Goal: Task Accomplishment & Management: Manage account settings

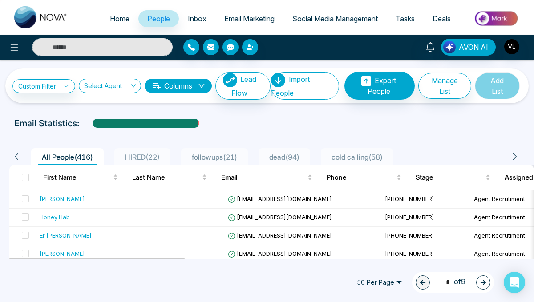
drag, startPoint x: 0, startPoint y: 0, endPoint x: 90, endPoint y: 51, distance: 103.6
click at [90, 51] on input "text" at bounding box center [102, 47] width 141 height 18
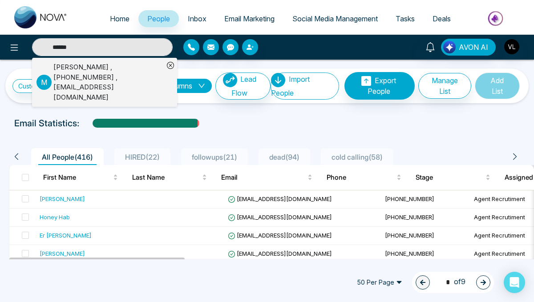
type input "******"
click at [101, 68] on div "[PERSON_NAME] , [PHONE_NUMBER] , [EMAIL_ADDRESS][DOMAIN_NAME]" at bounding box center [108, 82] width 110 height 40
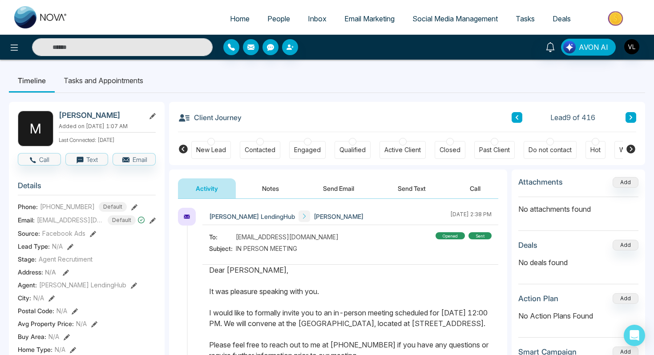
click at [117, 90] on li "Tasks and Appointments" at bounding box center [103, 81] width 97 height 24
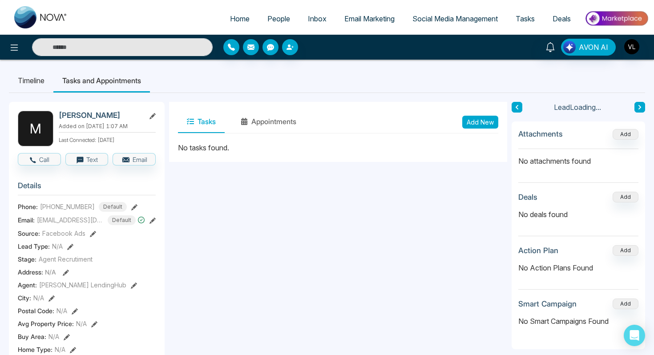
click at [489, 118] on button "Add New" at bounding box center [481, 122] width 36 height 13
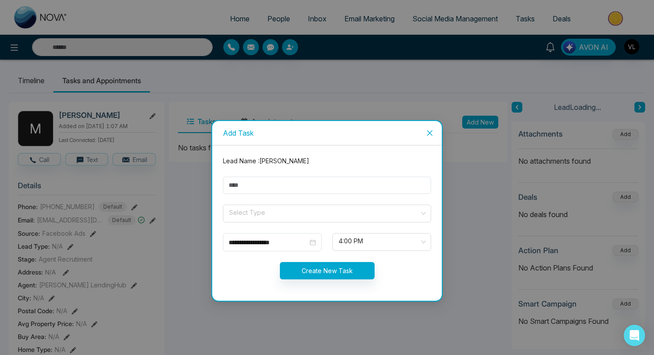
click at [261, 177] on form "**********" at bounding box center [327, 223] width 219 height 134
click at [248, 187] on input "text" at bounding box center [327, 185] width 208 height 17
type input "****"
click at [260, 209] on input "search" at bounding box center [323, 211] width 191 height 13
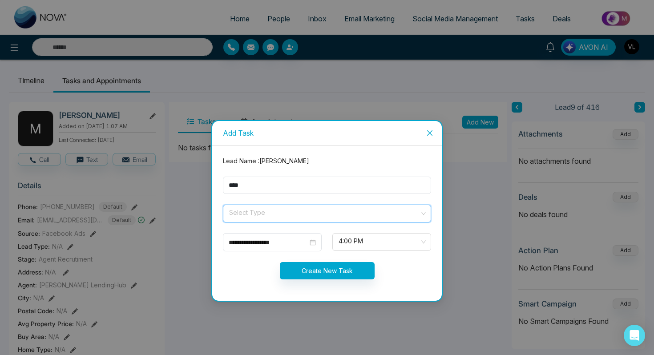
click at [270, 214] on input "search" at bounding box center [323, 211] width 191 height 13
click at [269, 211] on input "search" at bounding box center [323, 211] width 191 height 13
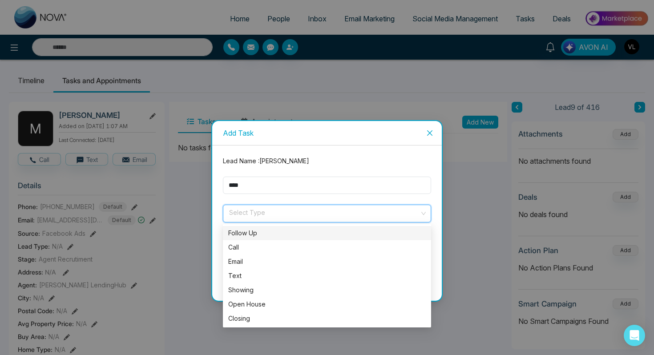
click at [254, 235] on div "Follow Up" at bounding box center [327, 233] width 198 height 10
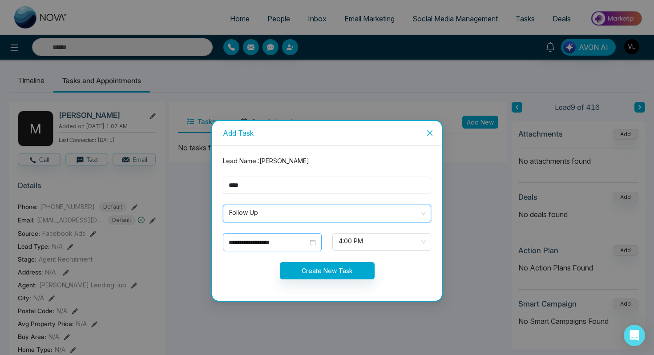
click at [309, 244] on div "**********" at bounding box center [272, 243] width 87 height 10
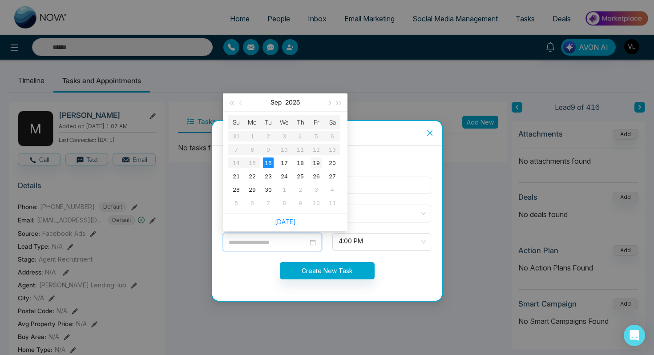
type input "**********"
click at [318, 162] on div "19" at bounding box center [316, 163] width 11 height 11
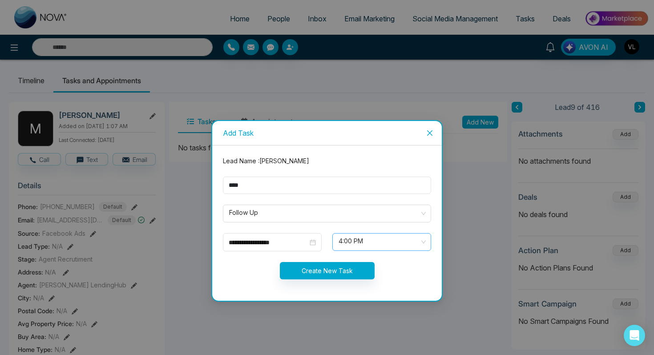
click at [346, 244] on span "4:00 PM" at bounding box center [382, 242] width 86 height 15
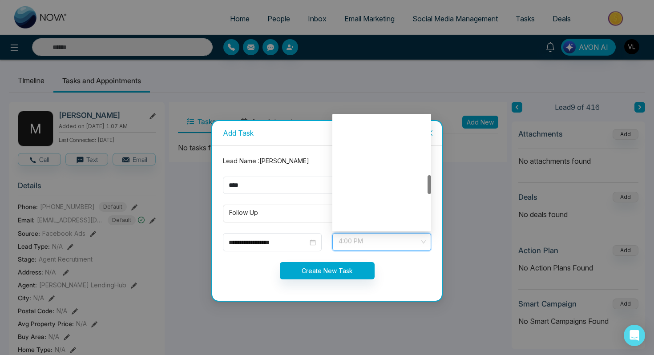
scroll to position [356, 0]
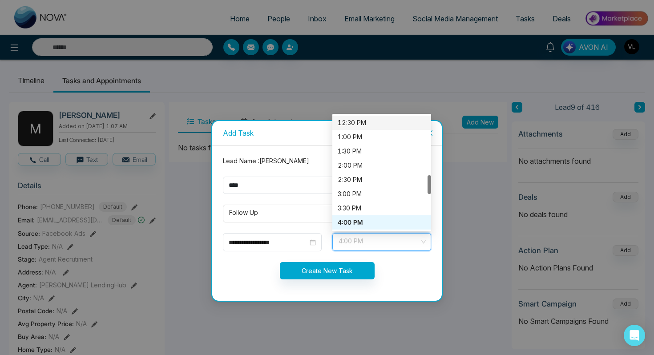
click at [358, 119] on div "12:30 PM" at bounding box center [382, 123] width 88 height 10
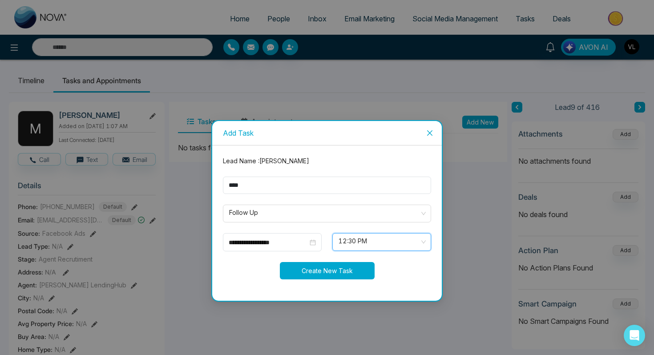
click at [299, 267] on button "Create New Task" at bounding box center [327, 270] width 95 height 17
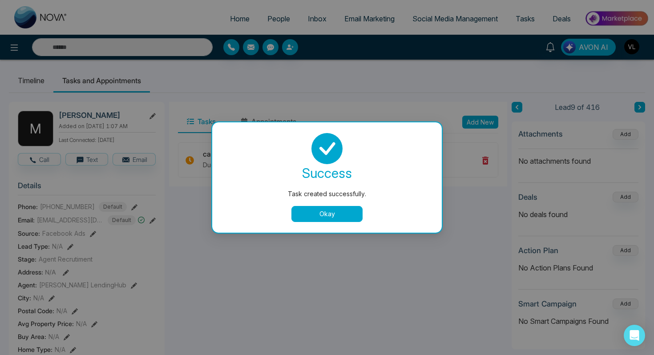
click at [334, 211] on button "Okay" at bounding box center [327, 214] width 71 height 16
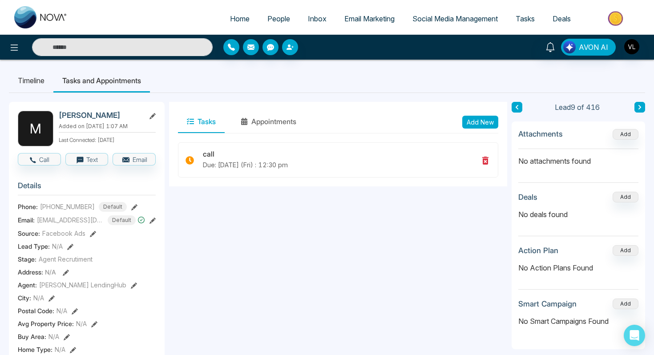
click at [276, 17] on span "People" at bounding box center [279, 18] width 23 height 9
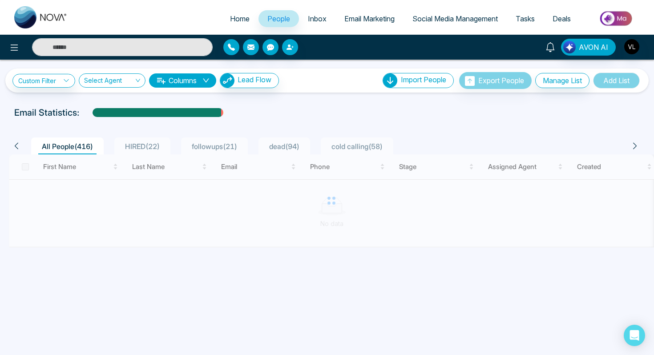
click at [534, 51] on icon at bounding box center [551, 47] width 10 height 10
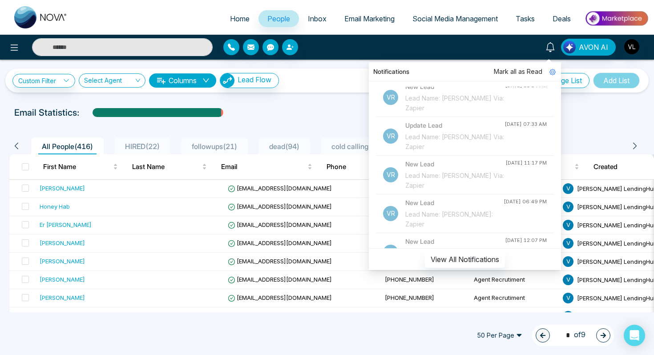
scroll to position [364, 0]
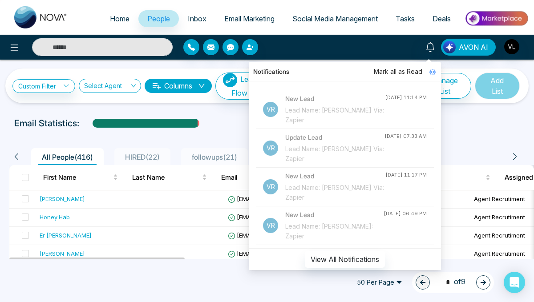
click at [323, 164] on div "Lead Name: [PERSON_NAME] Via: Zapier" at bounding box center [334, 154] width 99 height 20
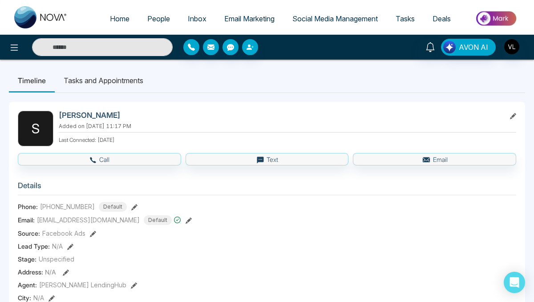
drag, startPoint x: 144, startPoint y: 113, endPoint x: 58, endPoint y: 116, distance: 86.4
click at [57, 116] on div "S [PERSON_NAME] Added on [DATE] 11:17 PM Last Connected: [DATE]" at bounding box center [267, 129] width 499 height 36
copy h2 "[PERSON_NAME]"
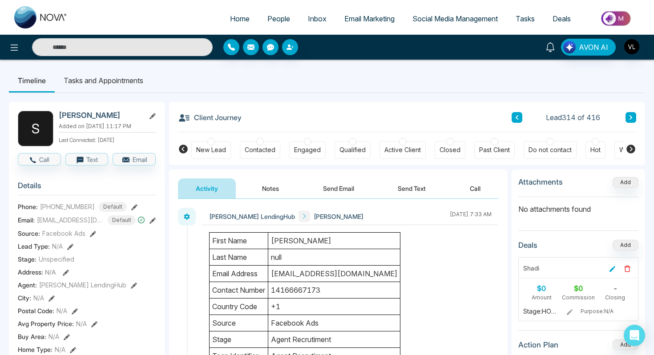
click at [534, 48] on icon at bounding box center [551, 47] width 10 height 10
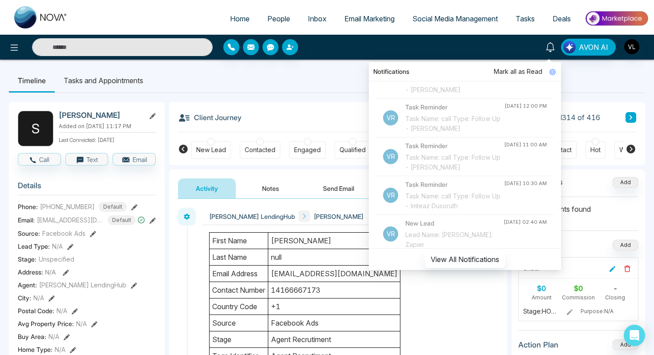
scroll to position [201, 0]
click at [80, 46] on input "text" at bounding box center [122, 47] width 181 height 18
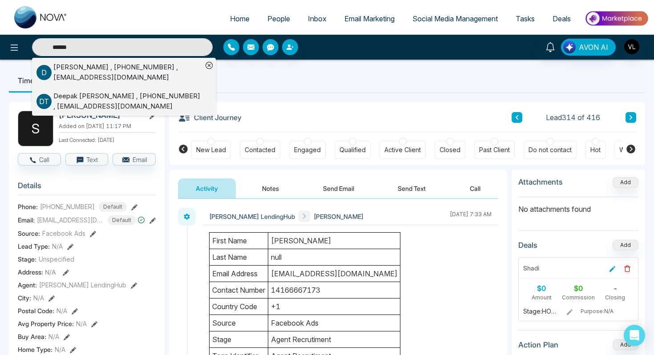
type input "******"
click at [83, 100] on div "[PERSON_NAME] , [PHONE_NUMBER] , [EMAIL_ADDRESS][DOMAIN_NAME]" at bounding box center [127, 101] width 149 height 20
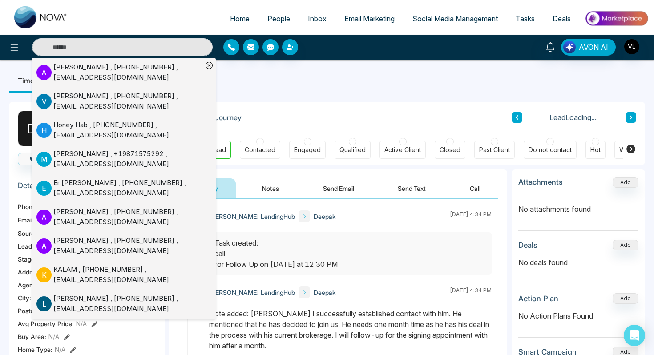
click at [238, 88] on ul "Timeline Tasks and Appointments" at bounding box center [327, 81] width 637 height 24
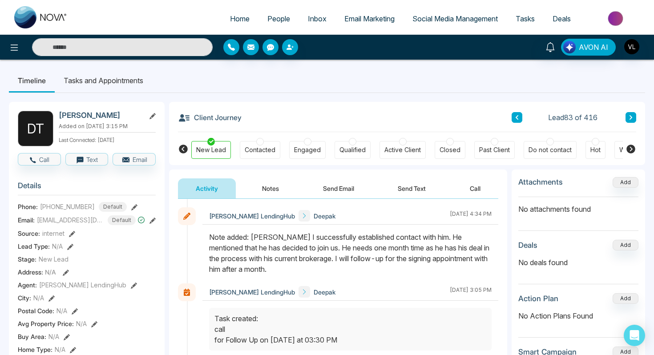
scroll to position [99, 0]
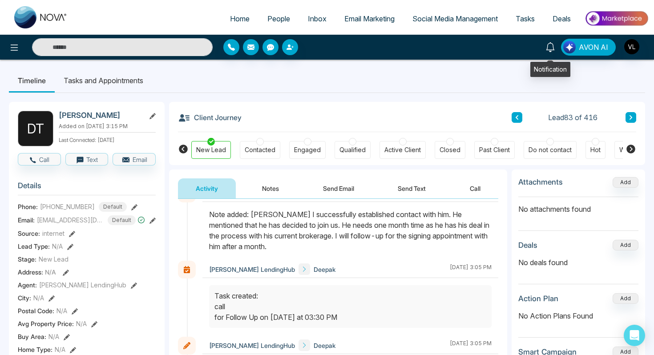
click at [534, 48] on icon at bounding box center [551, 47] width 10 height 10
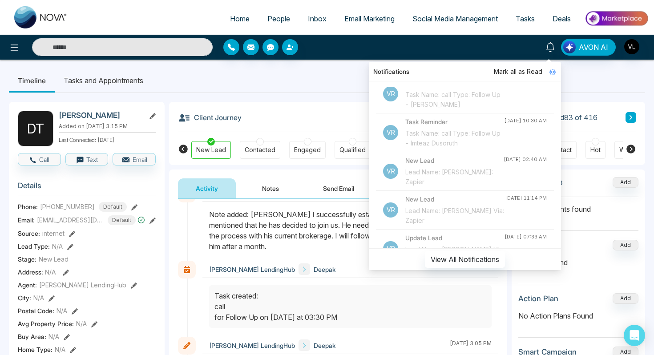
scroll to position [260, 0]
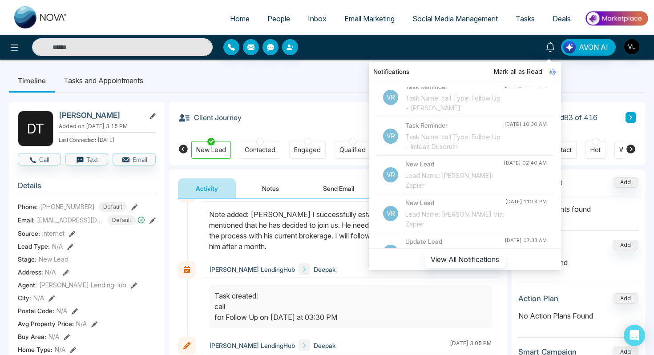
click at [125, 48] on input "text" at bounding box center [122, 47] width 181 height 18
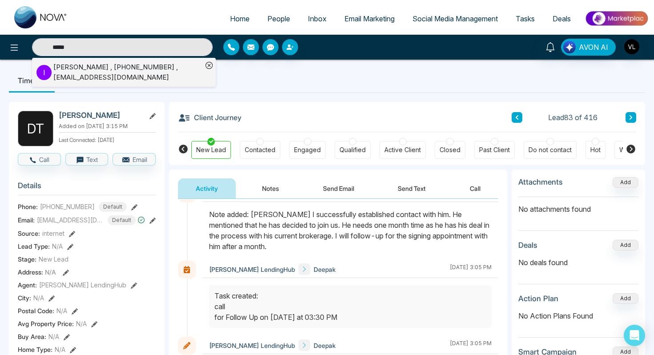
type input "*****"
click at [136, 71] on div "[PERSON_NAME] , [PHONE_NUMBER] , [EMAIL_ADDRESS][DOMAIN_NAME]" at bounding box center [127, 72] width 149 height 20
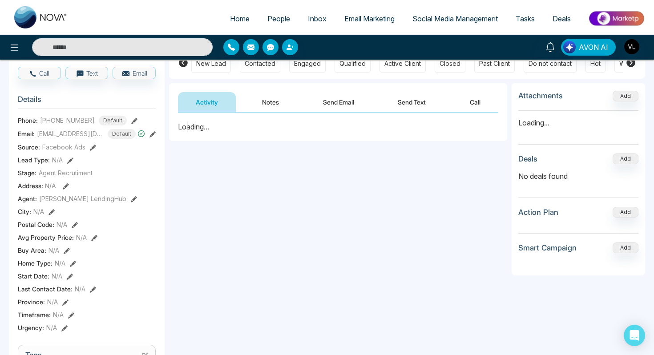
scroll to position [87, 0]
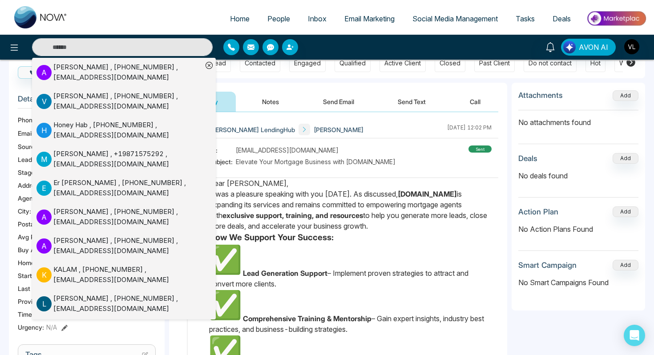
click at [288, 241] on strong "How We Support Your Success:" at bounding box center [271, 237] width 125 height 10
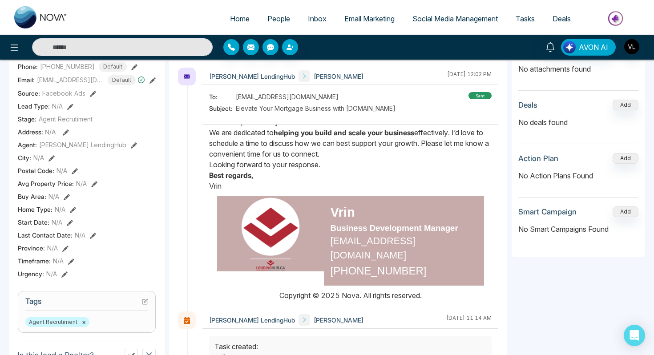
scroll to position [0, 0]
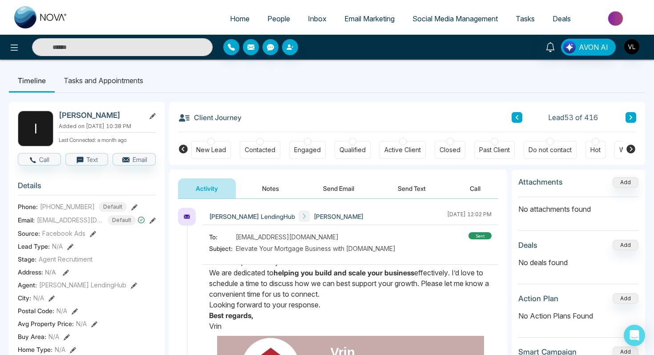
click at [269, 22] on span "People" at bounding box center [279, 18] width 23 height 9
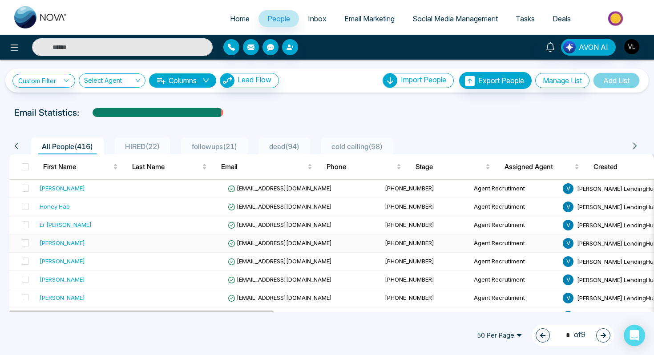
click at [157, 241] on td at bounding box center [179, 244] width 89 height 18
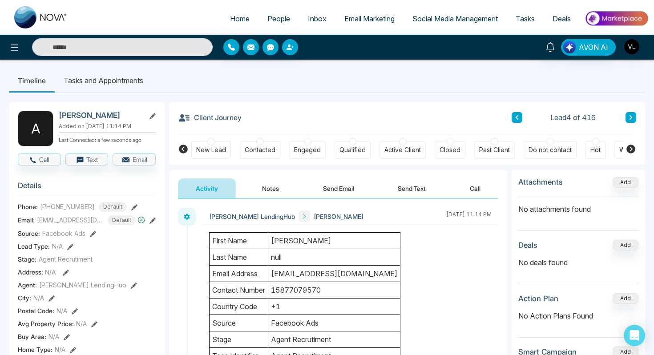
click at [110, 84] on li "Tasks and Appointments" at bounding box center [103, 81] width 97 height 24
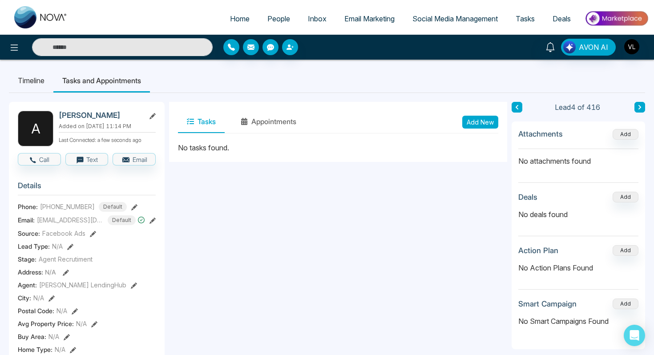
click at [483, 116] on button "Add New" at bounding box center [481, 122] width 36 height 13
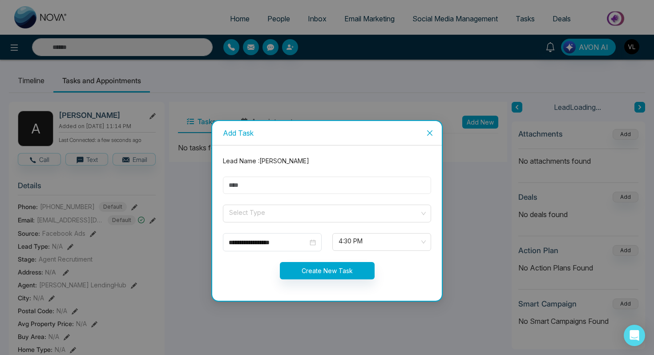
click at [297, 183] on input "text" at bounding box center [327, 185] width 208 height 17
type input "****"
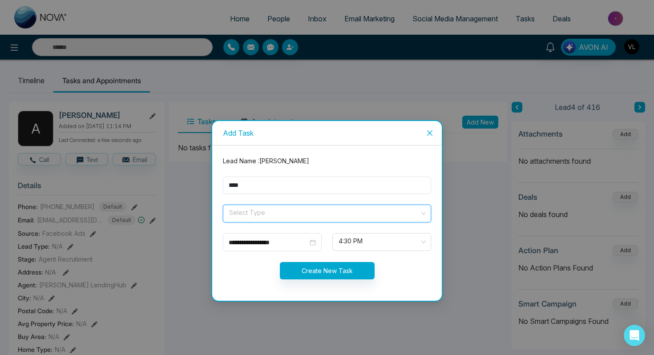
click at [269, 216] on input "search" at bounding box center [323, 211] width 191 height 13
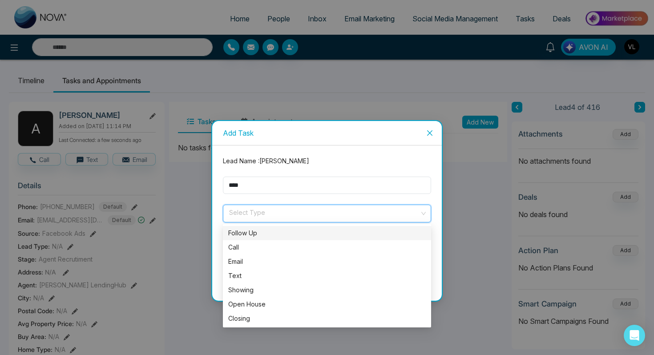
click at [249, 231] on div "Follow Up" at bounding box center [327, 233] width 198 height 10
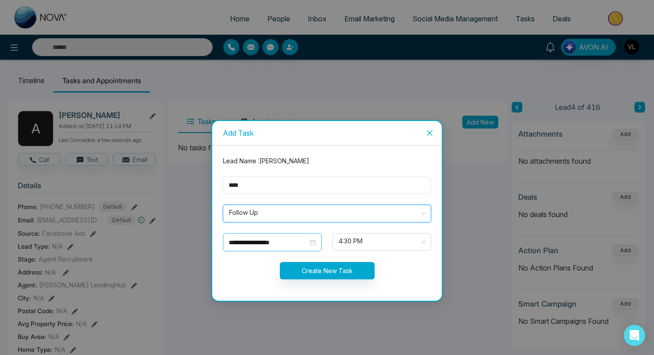
click at [308, 240] on div "**********" at bounding box center [272, 243] width 87 height 10
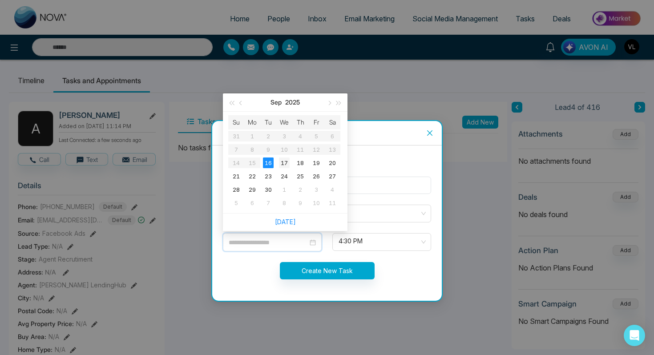
type input "**********"
click at [284, 163] on div "17" at bounding box center [284, 163] width 11 height 11
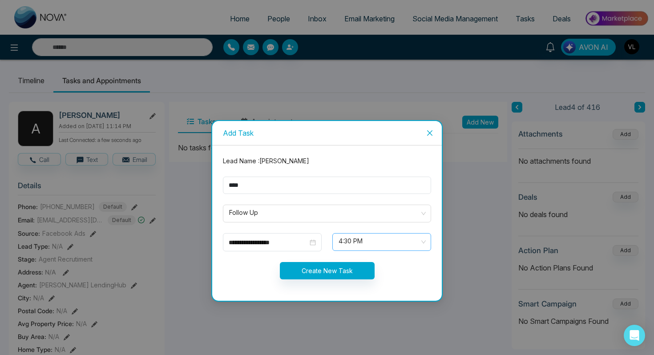
click at [345, 239] on span "4:30 PM" at bounding box center [382, 242] width 86 height 15
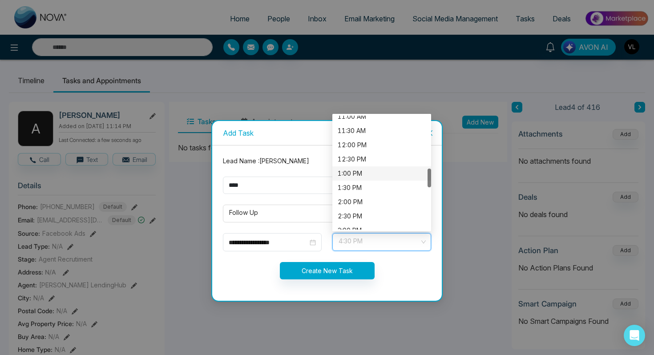
scroll to position [321, 0]
click at [345, 130] on div "11:30 AM" at bounding box center [382, 130] width 88 height 10
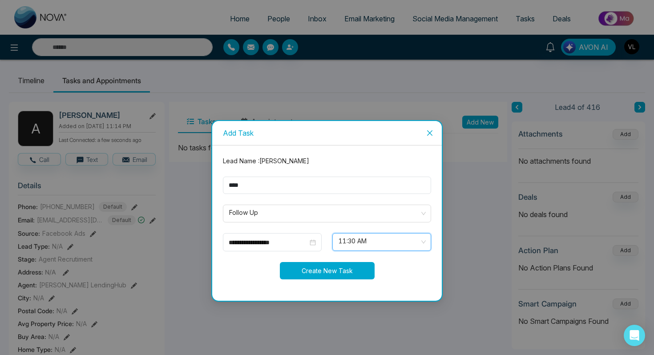
click at [304, 271] on button "Create New Task" at bounding box center [327, 270] width 95 height 17
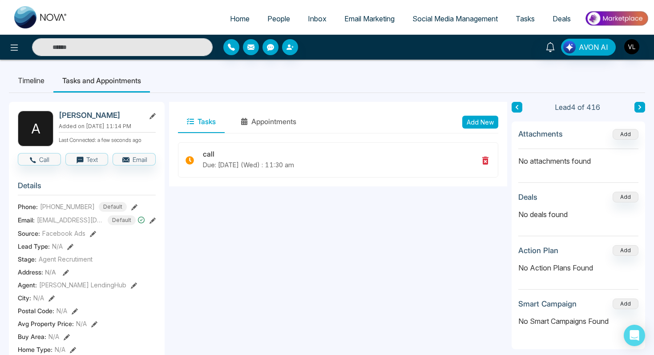
click at [278, 16] on span "People" at bounding box center [279, 18] width 23 height 9
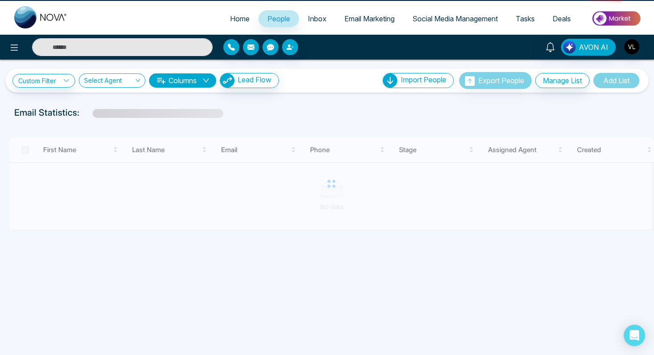
click at [278, 16] on span "People" at bounding box center [279, 18] width 23 height 9
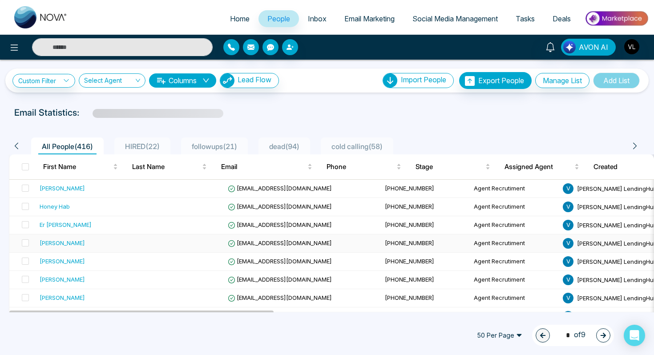
scroll to position [39, 0]
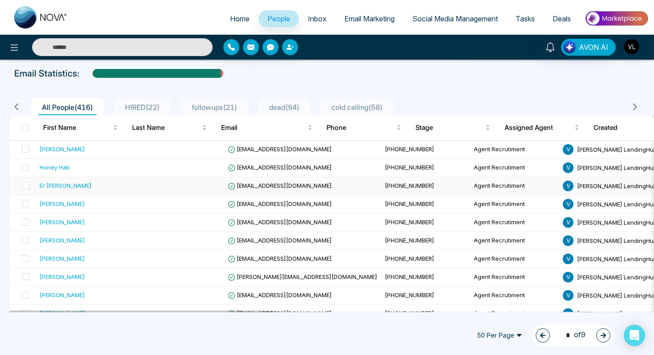
click at [80, 186] on div "Er [PERSON_NAME]" at bounding box center [66, 185] width 52 height 9
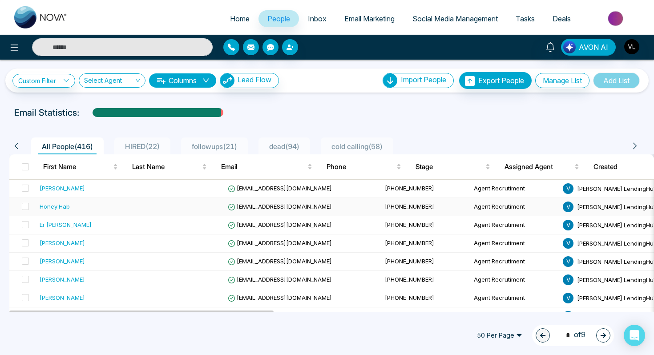
click at [73, 202] on div "Honey Hab" at bounding box center [86, 206] width 92 height 9
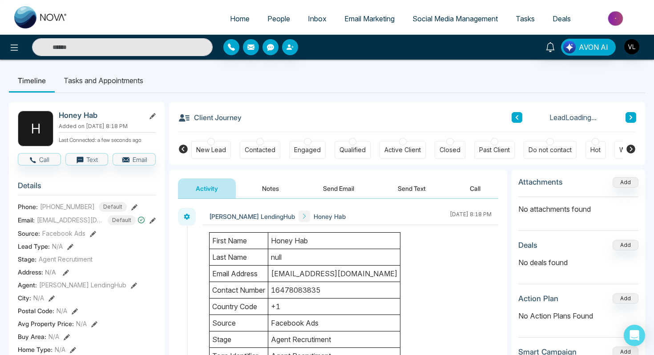
click at [301, 244] on td "Honey Hab" at bounding box center [334, 241] width 132 height 16
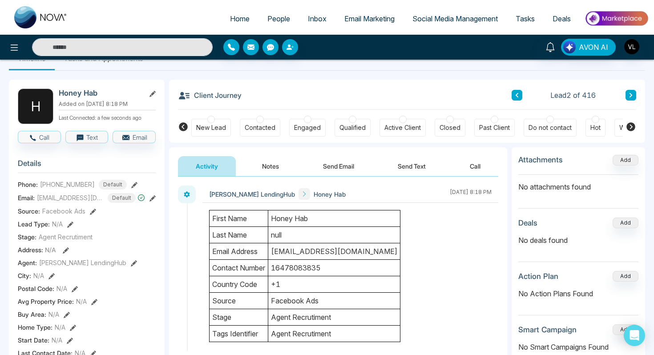
scroll to position [25, 0]
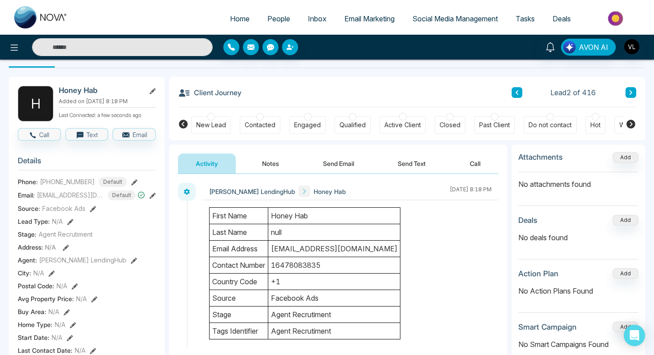
click at [282, 154] on button "Notes" at bounding box center [270, 164] width 53 height 20
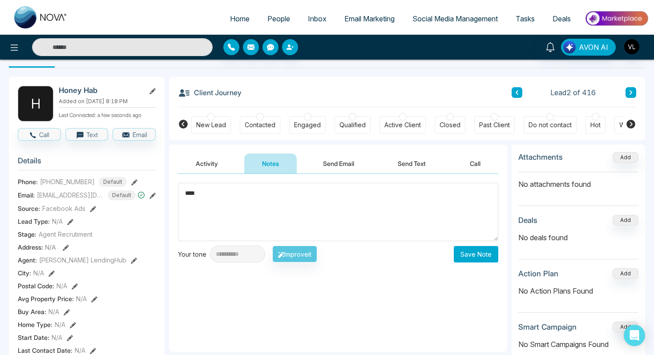
type textarea "****"
click at [473, 257] on button "Save Note" at bounding box center [476, 254] width 45 height 16
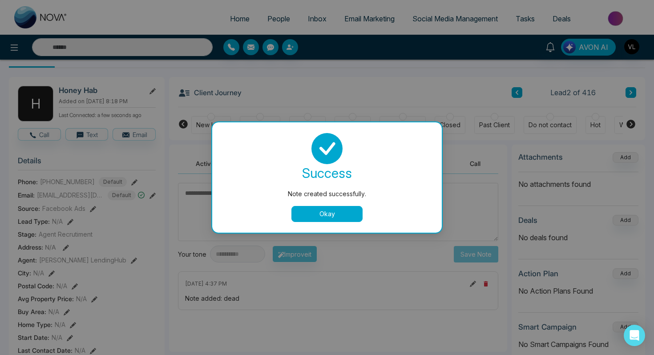
click at [300, 211] on button "Okay" at bounding box center [327, 214] width 71 height 16
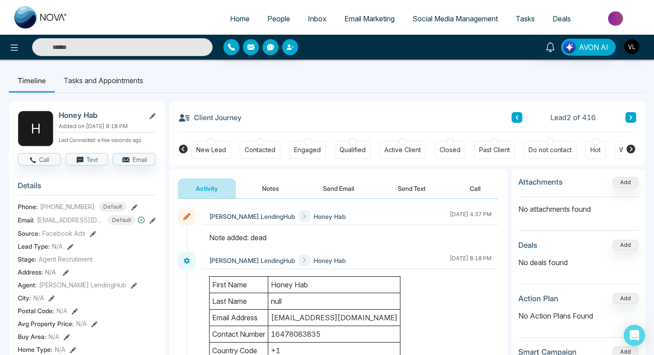
click at [280, 17] on span "People" at bounding box center [279, 18] width 23 height 9
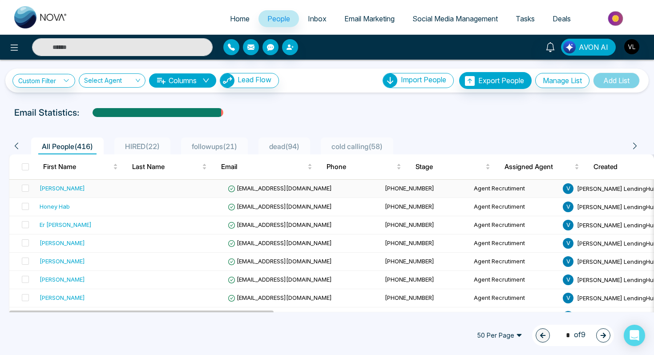
click at [75, 194] on td "[PERSON_NAME]" at bounding box center [85, 189] width 99 height 18
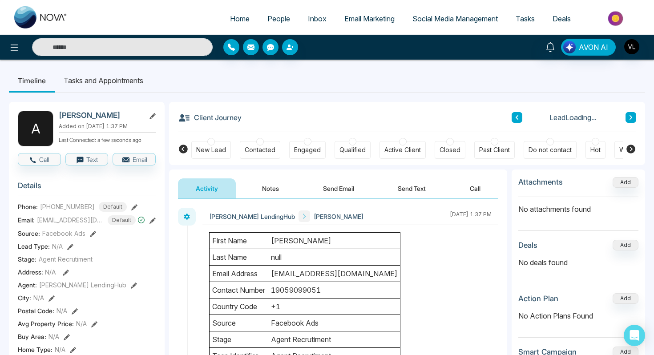
click at [87, 117] on h2 "[PERSON_NAME]" at bounding box center [100, 115] width 83 height 9
copy h2 "[PERSON_NAME]"
click at [73, 47] on input "text" at bounding box center [122, 47] width 181 height 18
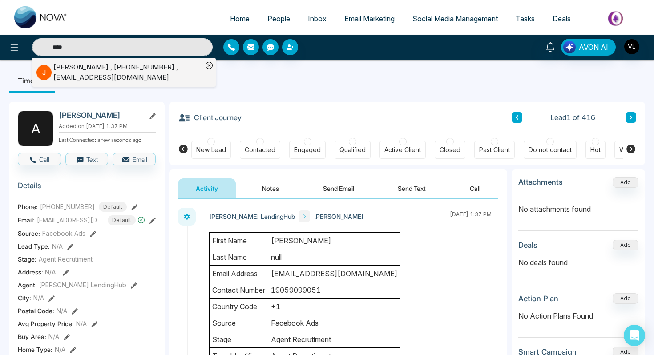
type input "****"
click at [60, 72] on div "[PERSON_NAME] , [PHONE_NUMBER] , [EMAIL_ADDRESS][DOMAIN_NAME]" at bounding box center [127, 72] width 149 height 20
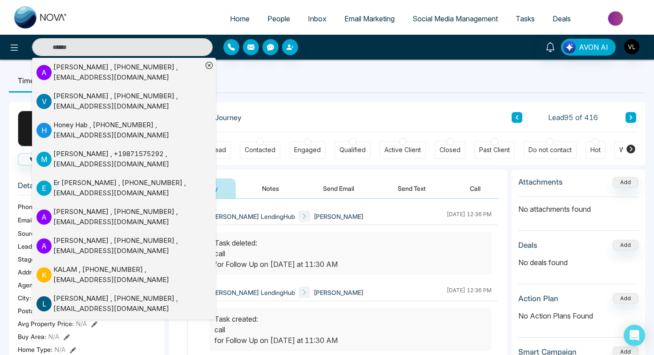
click at [84, 48] on input "text" at bounding box center [122, 47] width 181 height 18
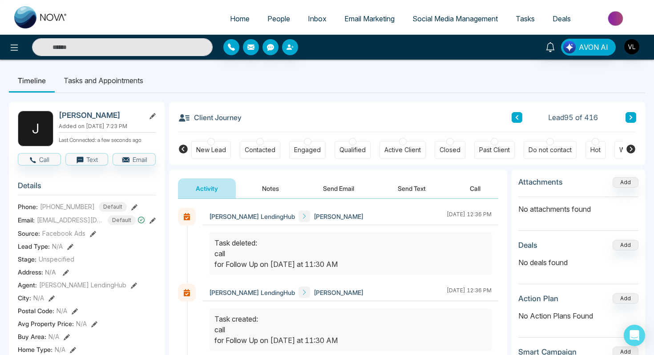
click at [259, 21] on link "People" at bounding box center [279, 18] width 41 height 17
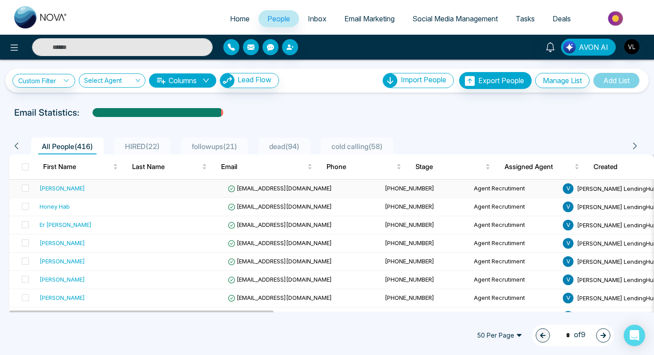
click at [120, 191] on div "[PERSON_NAME]" at bounding box center [86, 188] width 92 height 9
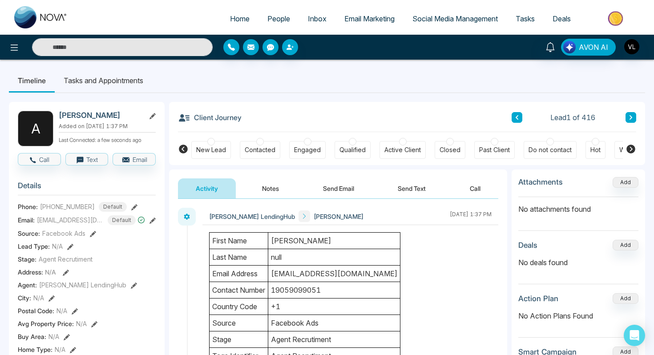
click at [324, 193] on button "Send Email" at bounding box center [338, 189] width 67 height 20
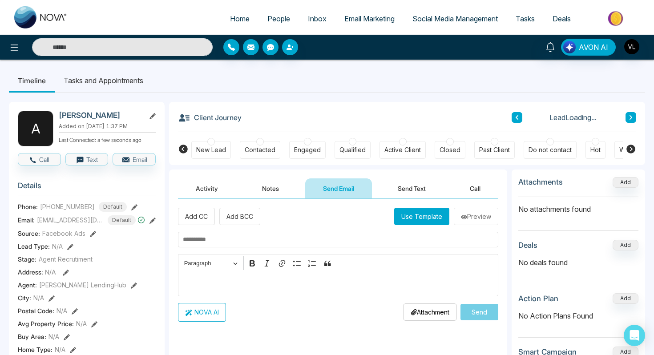
click at [239, 293] on div "Editor editing area: main" at bounding box center [338, 284] width 321 height 24
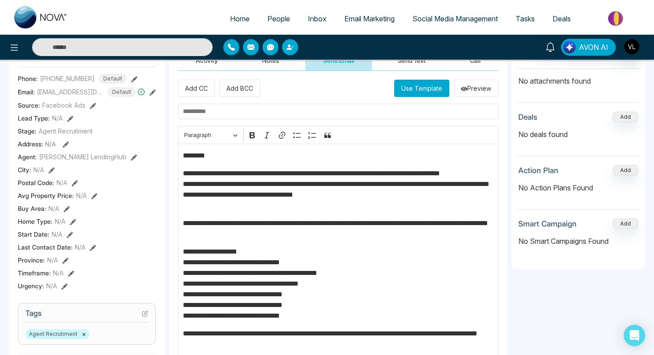
scroll to position [131, 0]
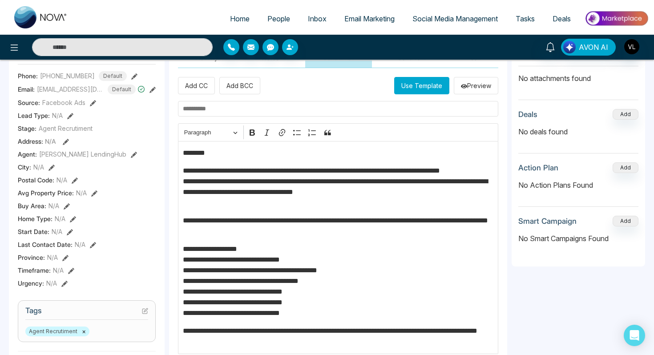
click at [205, 159] on div "**********" at bounding box center [338, 247] width 321 height 213
click at [199, 156] on p "********" at bounding box center [338, 153] width 311 height 11
click at [222, 113] on input "text" at bounding box center [338, 109] width 321 height 16
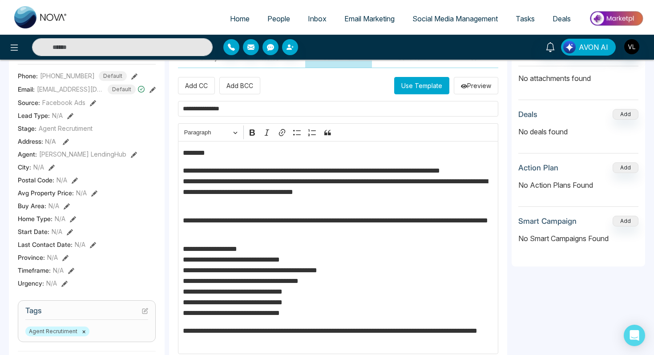
drag, startPoint x: 252, startPoint y: 111, endPoint x: 168, endPoint y: 110, distance: 83.3
click at [168, 110] on div "**********" at bounding box center [327, 280] width 637 height 636
type input "**********"
click at [228, 110] on input "text" at bounding box center [338, 109] width 321 height 16
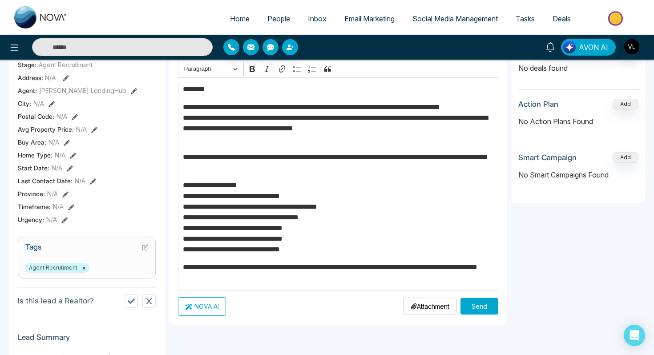
scroll to position [195, 0]
type input "**********"
click at [481, 302] on button "Send" at bounding box center [480, 306] width 38 height 16
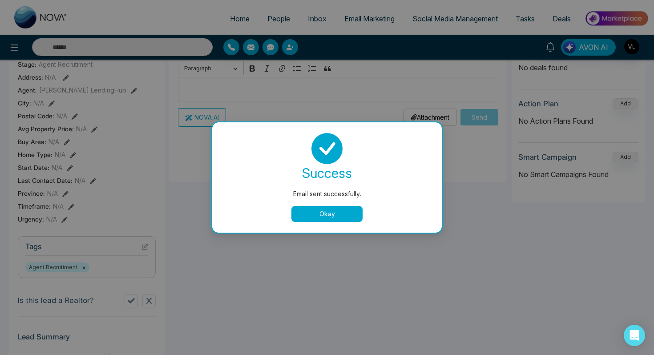
click at [334, 218] on button "Okay" at bounding box center [327, 214] width 71 height 16
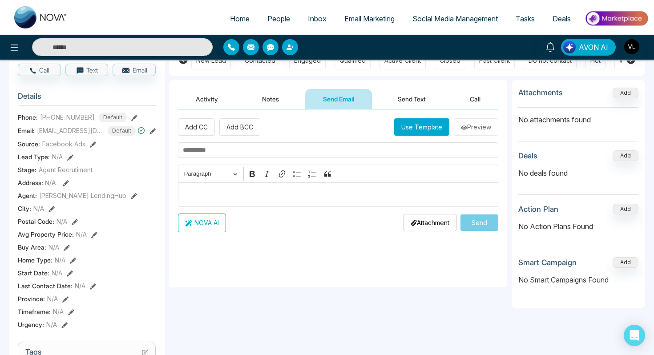
scroll to position [0, 0]
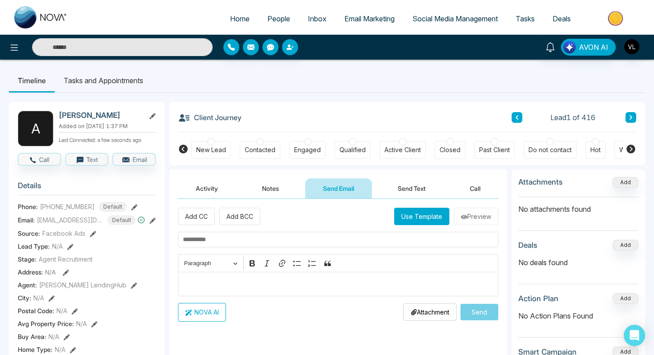
click at [404, 188] on button "Send Text" at bounding box center [412, 189] width 64 height 20
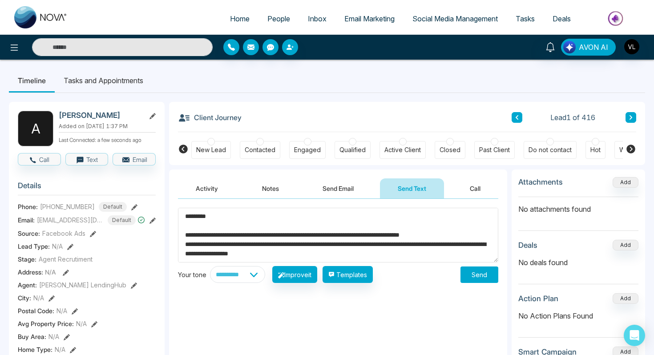
click at [197, 215] on textarea "**********" at bounding box center [338, 235] width 321 height 55
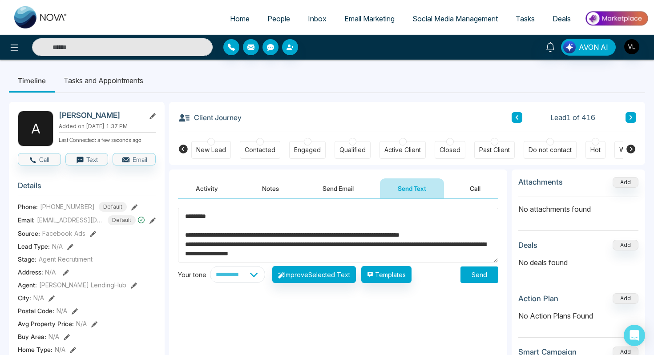
scroll to position [131, 0]
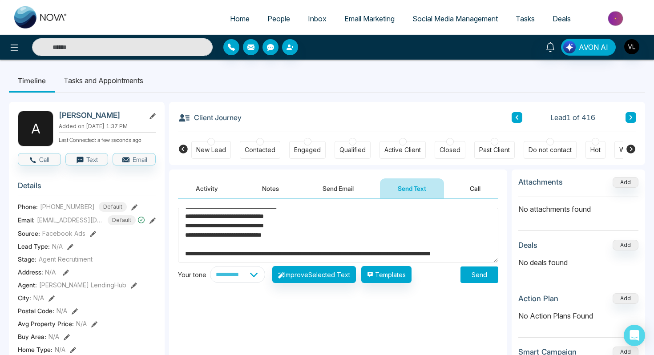
type textarea "**********"
click at [498, 273] on button "Send" at bounding box center [480, 275] width 38 height 16
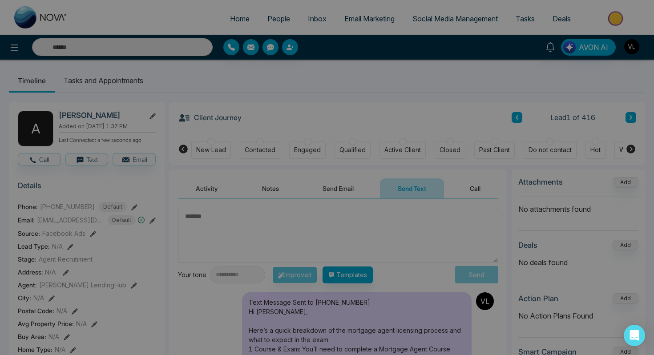
scroll to position [0, 0]
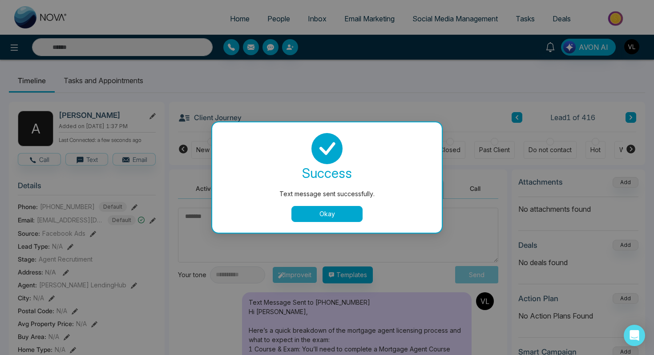
click at [323, 213] on button "Okay" at bounding box center [327, 214] width 71 height 16
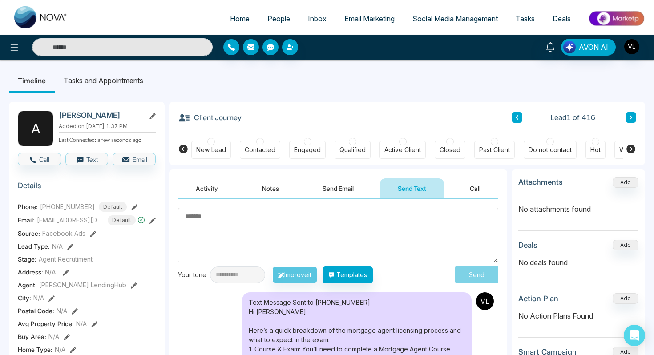
click at [207, 190] on button "Activity" at bounding box center [207, 189] width 58 height 20
